Goal: Information Seeking & Learning: Learn about a topic

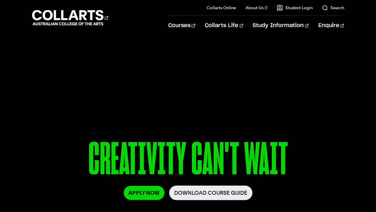
click at [328, 13] on il "Search" at bounding box center [329, 7] width 32 height 15
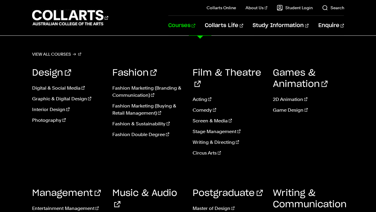
click at [195, 26] on link "Courses" at bounding box center [181, 26] width 27 height 20
click at [206, 106] on link "Comedy" at bounding box center [228, 109] width 71 height 7
